Goal: Navigation & Orientation: Find specific page/section

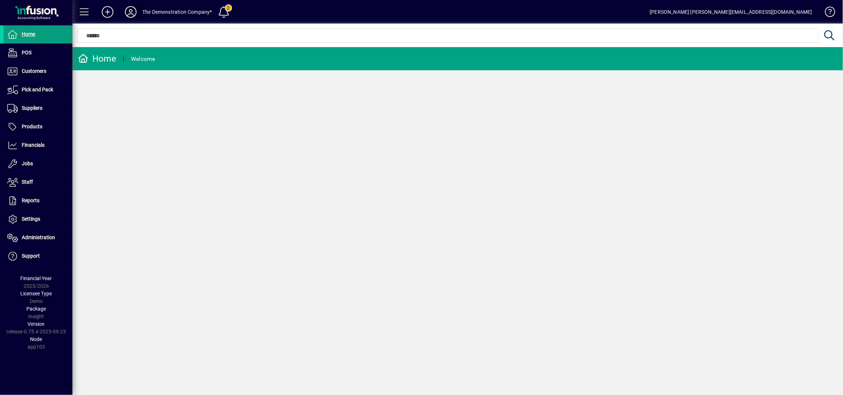
click at [133, 11] on icon at bounding box center [131, 12] width 14 height 12
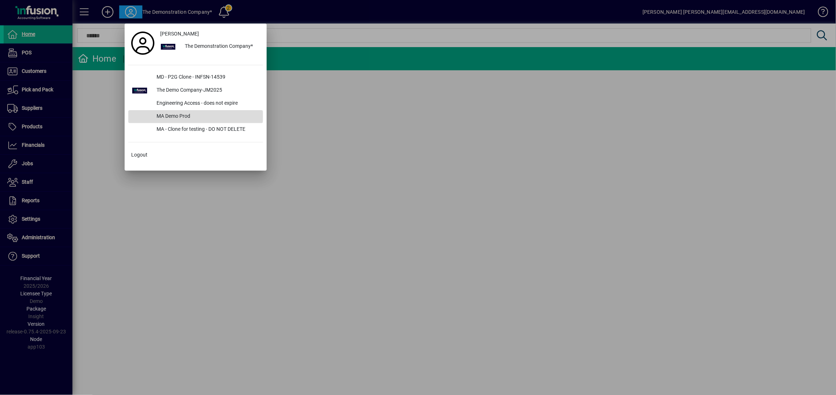
click at [180, 113] on div "MA Demo Prod" at bounding box center [207, 116] width 112 height 13
